Goal: Transaction & Acquisition: Purchase product/service

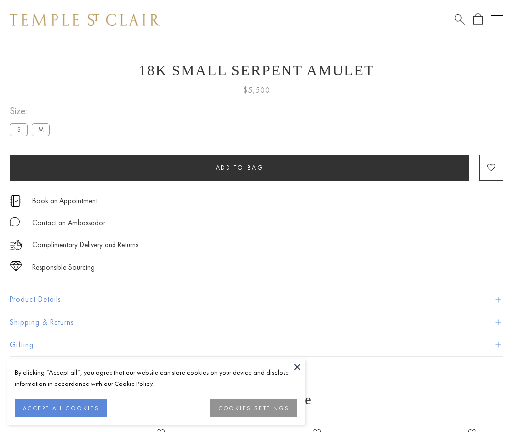
scroll to position [40, 0]
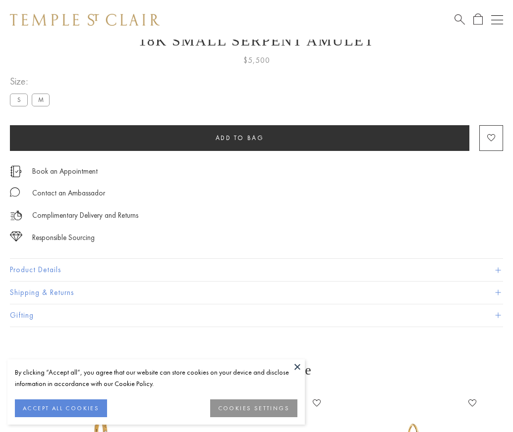
click at [239, 138] on span "Add to bag" at bounding box center [239, 138] width 49 height 8
